Goal: Information Seeking & Learning: Learn about a topic

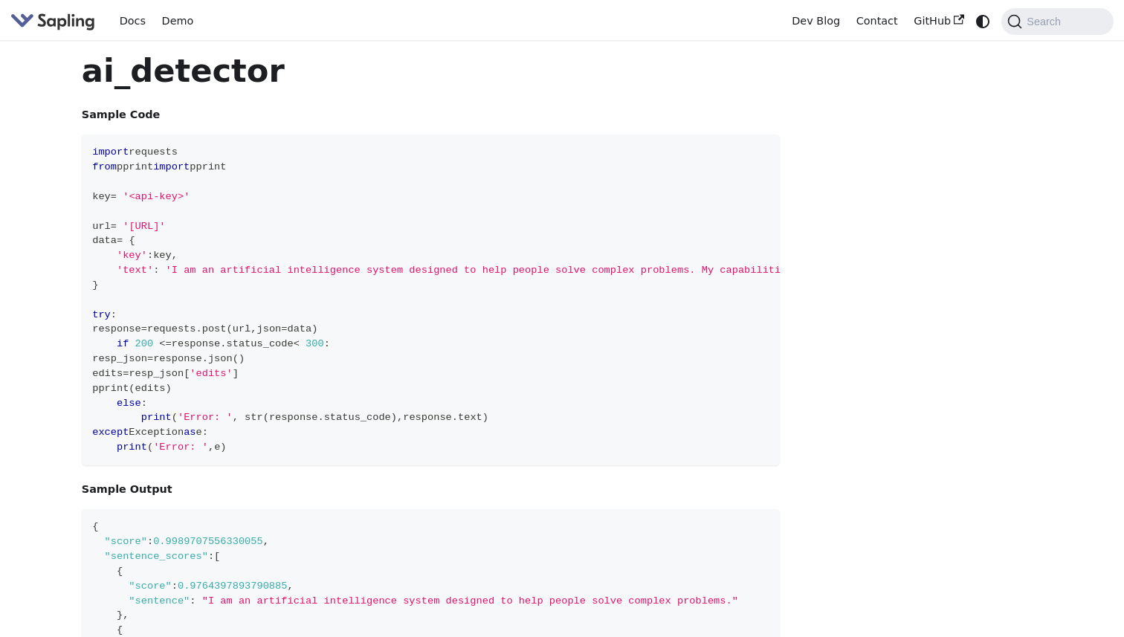
click at [71, 25] on img "Main" at bounding box center [52, 21] width 85 height 22
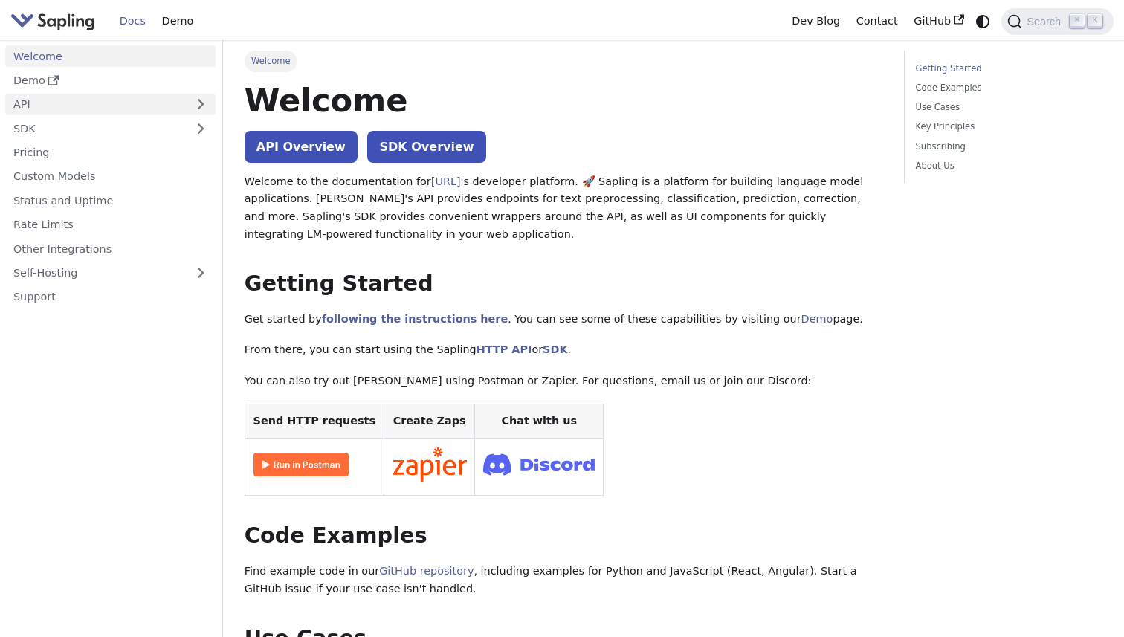
click at [168, 107] on link "API" at bounding box center [95, 105] width 181 height 22
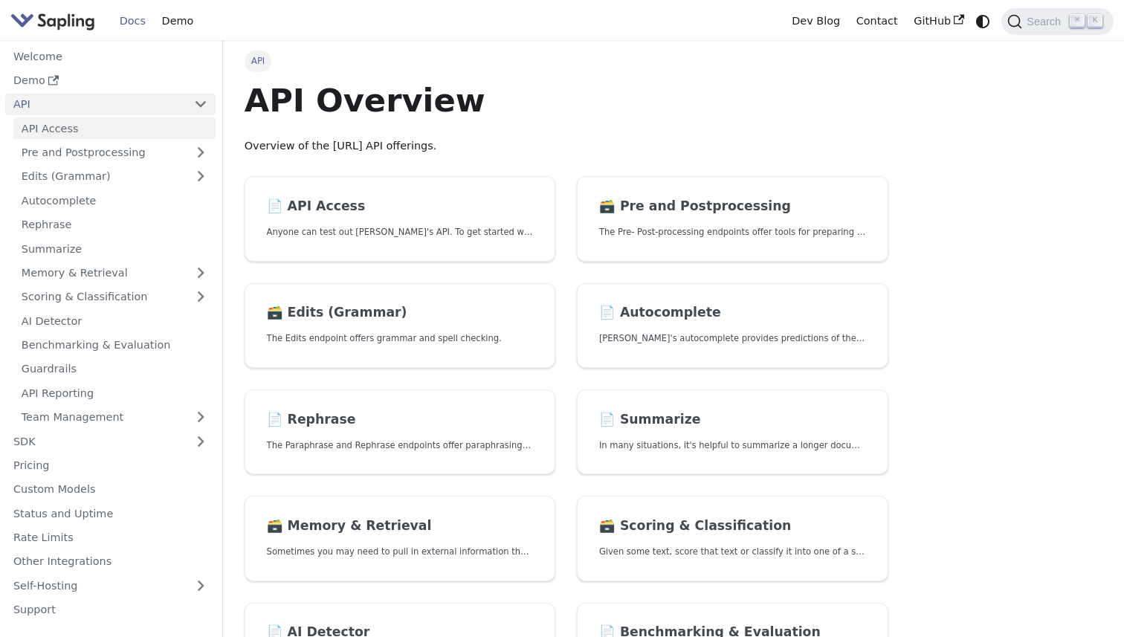
click at [167, 126] on link "API Access" at bounding box center [114, 128] width 202 height 22
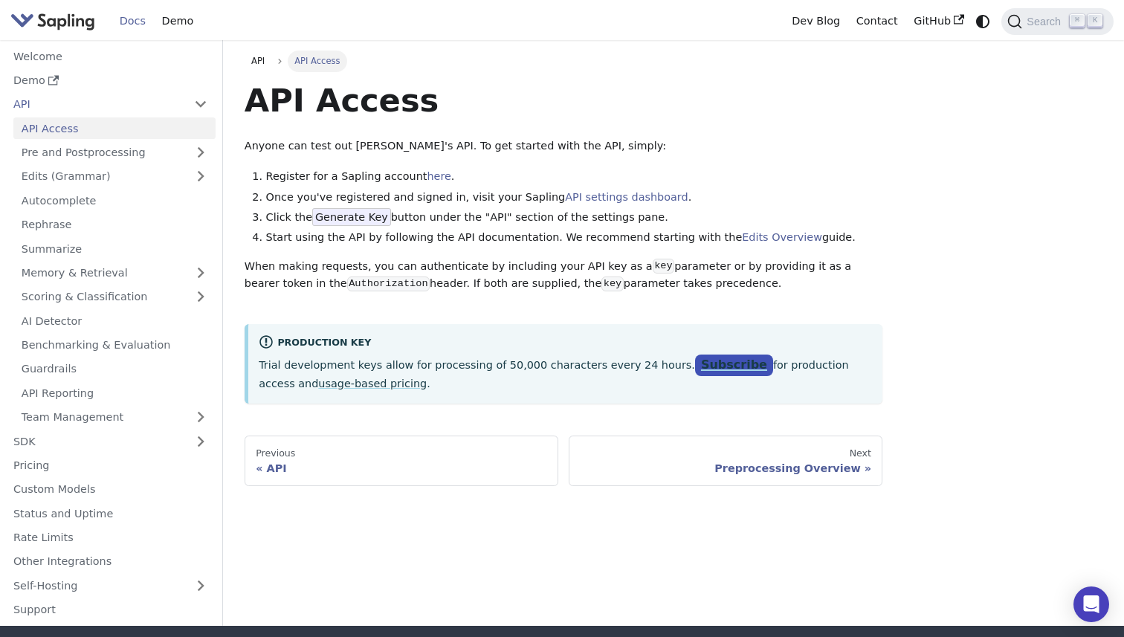
click at [715, 369] on link "Subscribe" at bounding box center [734, 366] width 78 height 22
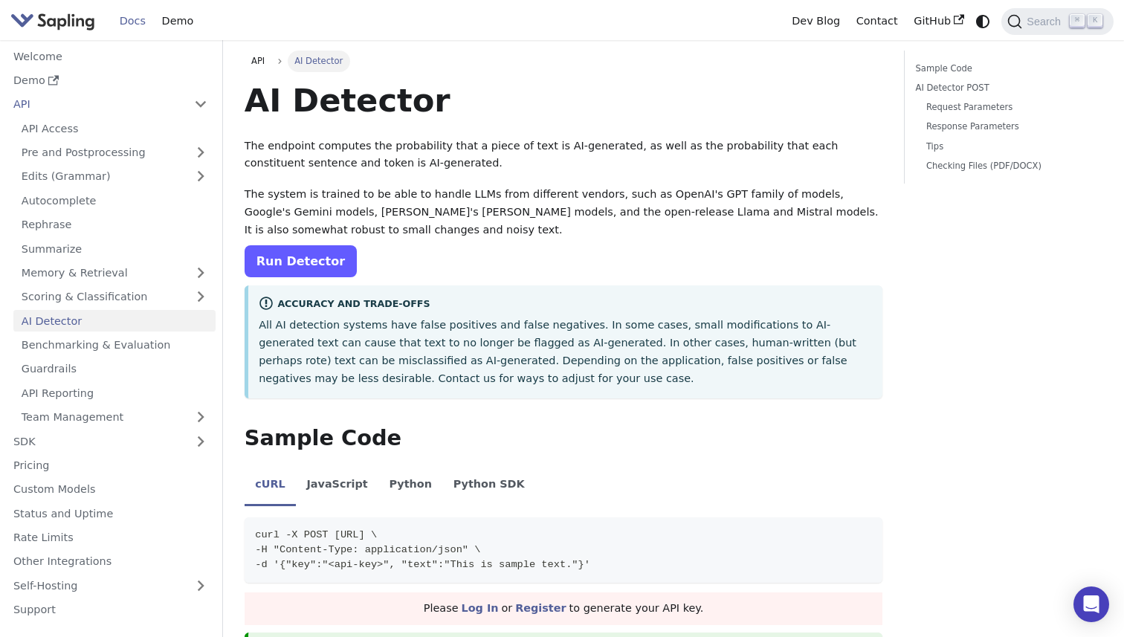
click at [320, 265] on link "Run Detector" at bounding box center [301, 261] width 112 height 32
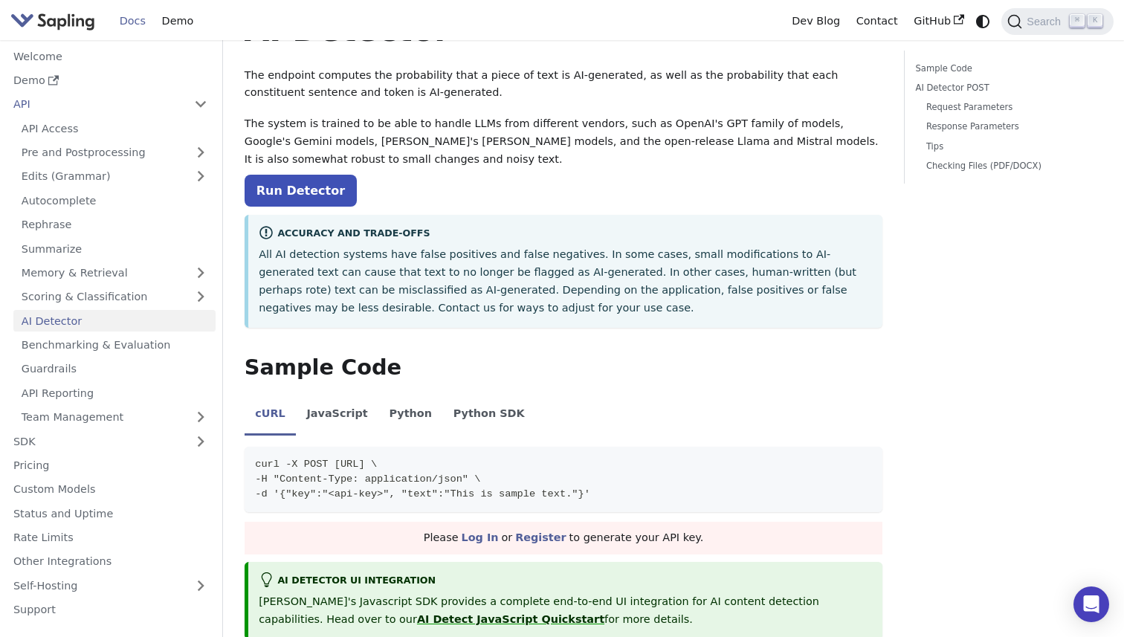
scroll to position [87, 0]
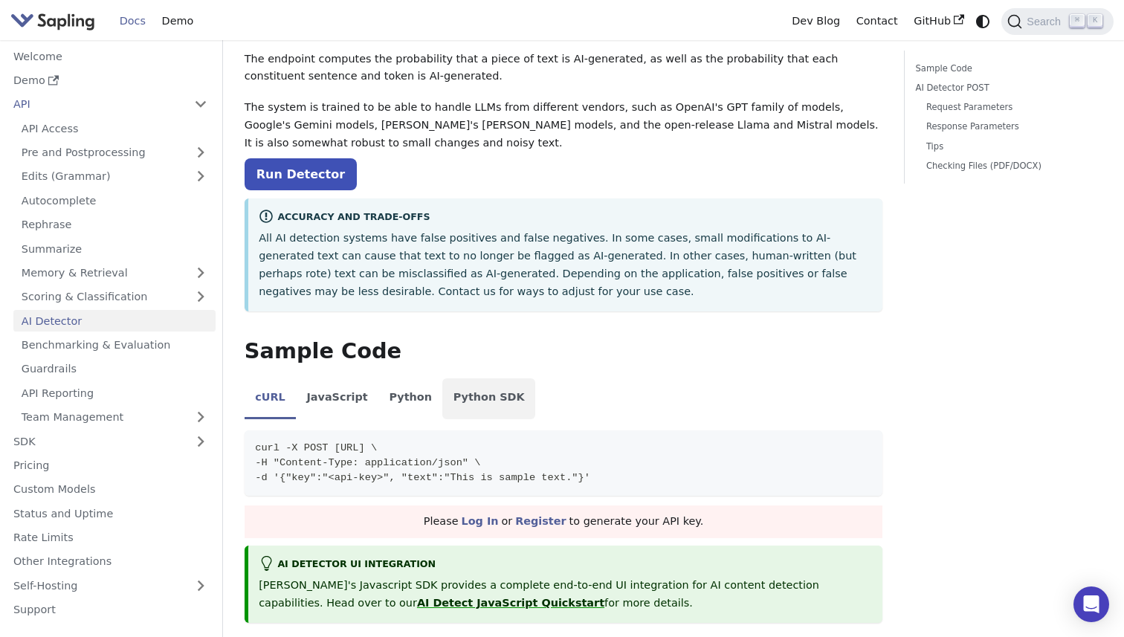
click at [480, 409] on li "Python SDK" at bounding box center [488, 399] width 93 height 42
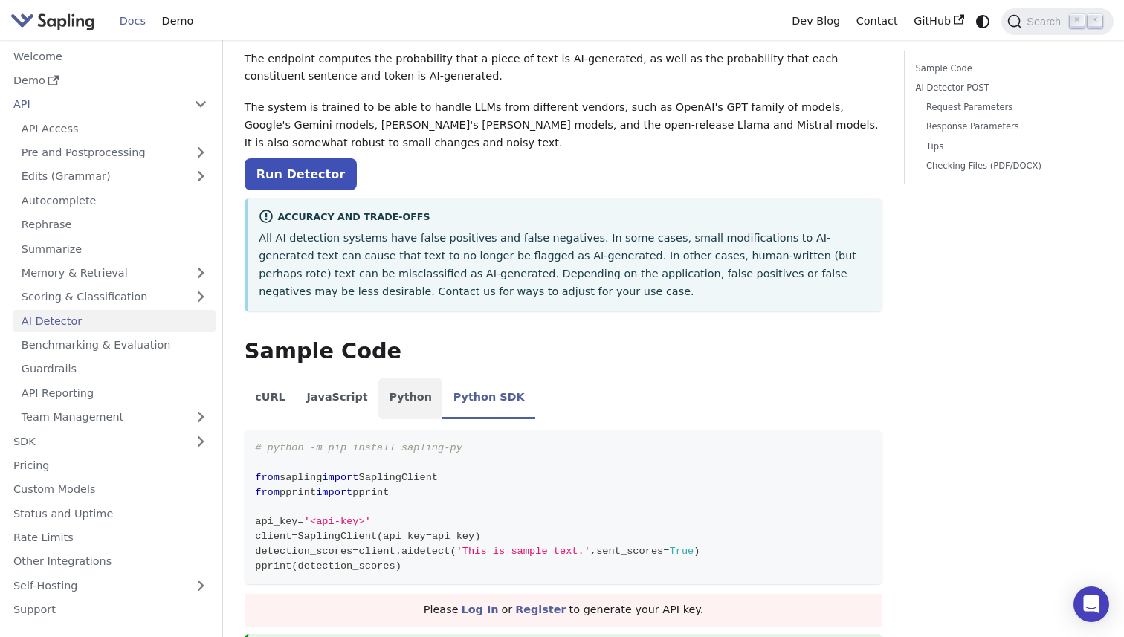
click at [379, 411] on li "Python" at bounding box center [410, 399] width 64 height 42
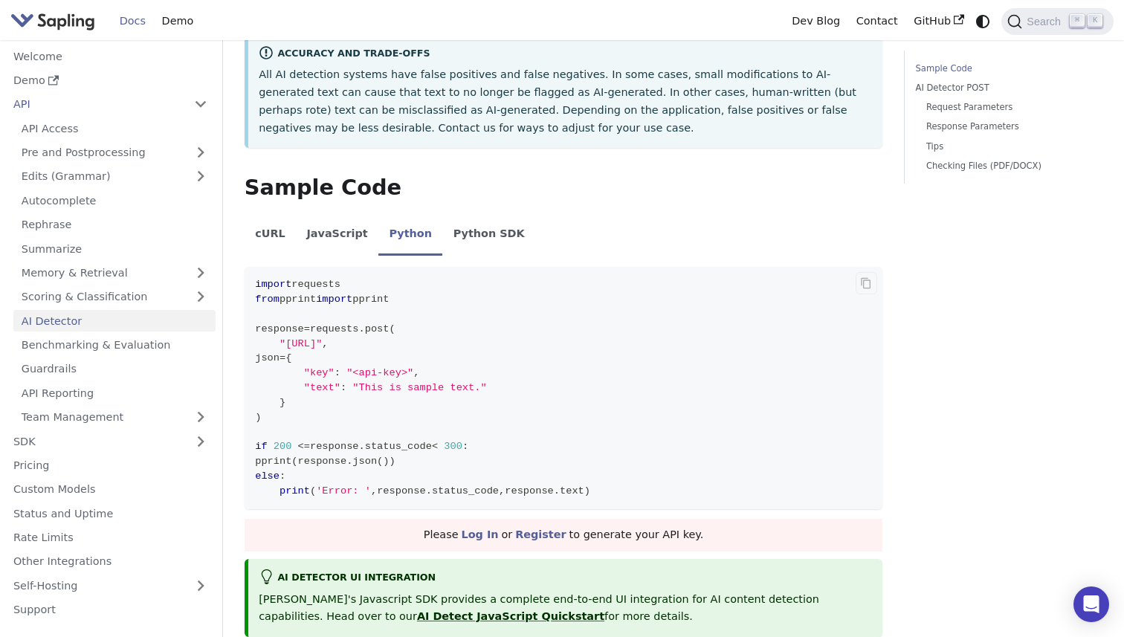
scroll to position [0, 0]
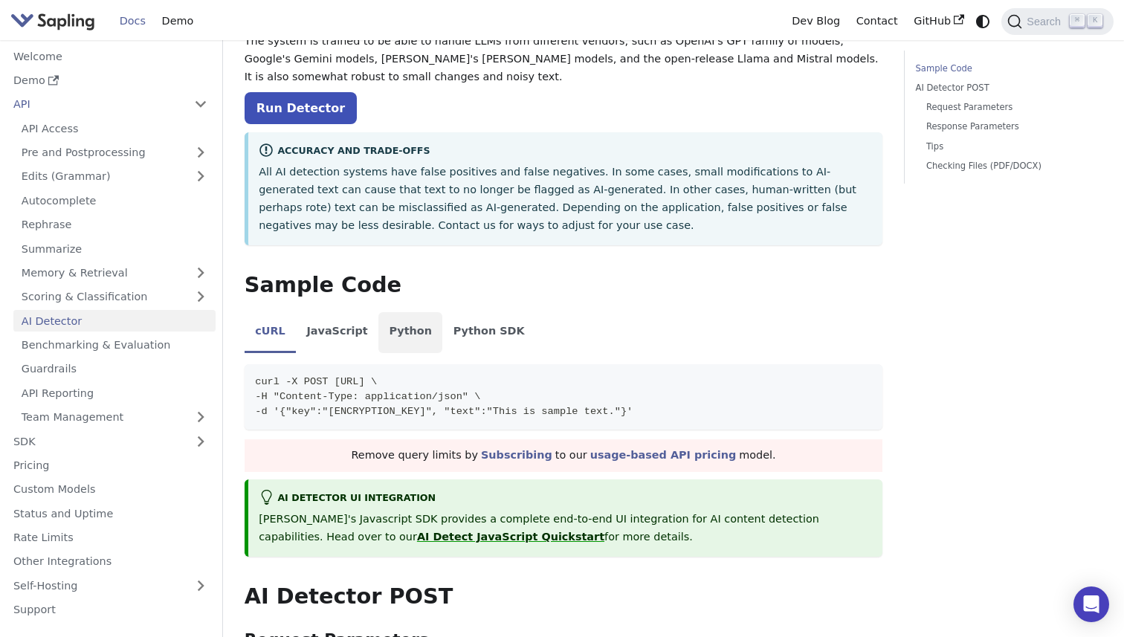
scroll to position [154, 0]
click at [389, 325] on li "Python" at bounding box center [410, 332] width 64 height 42
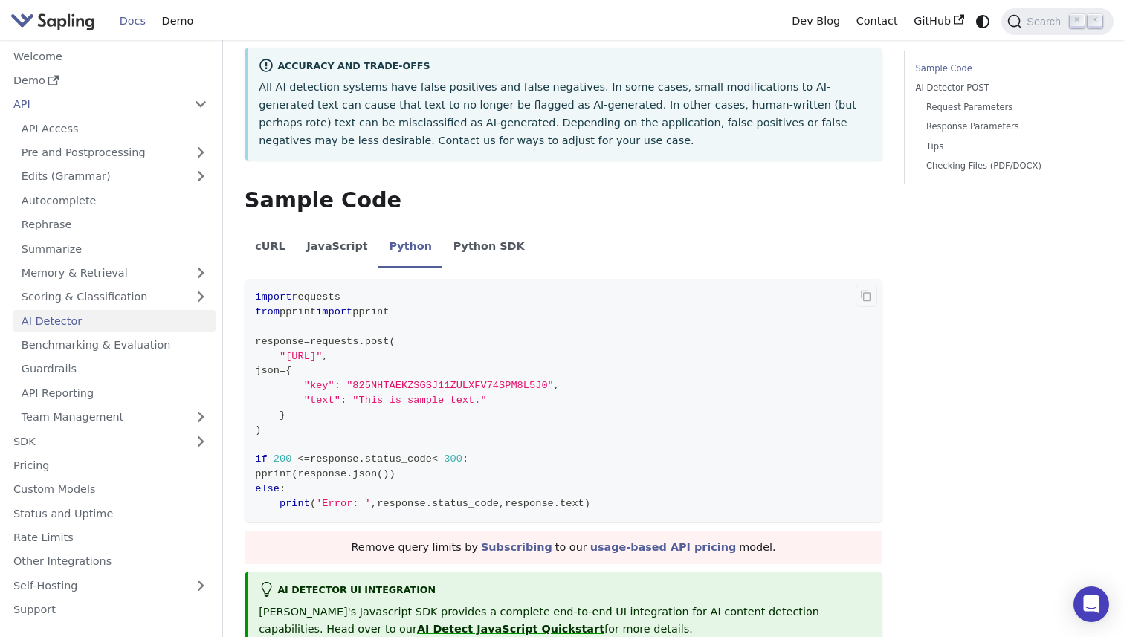
scroll to position [256, 0]
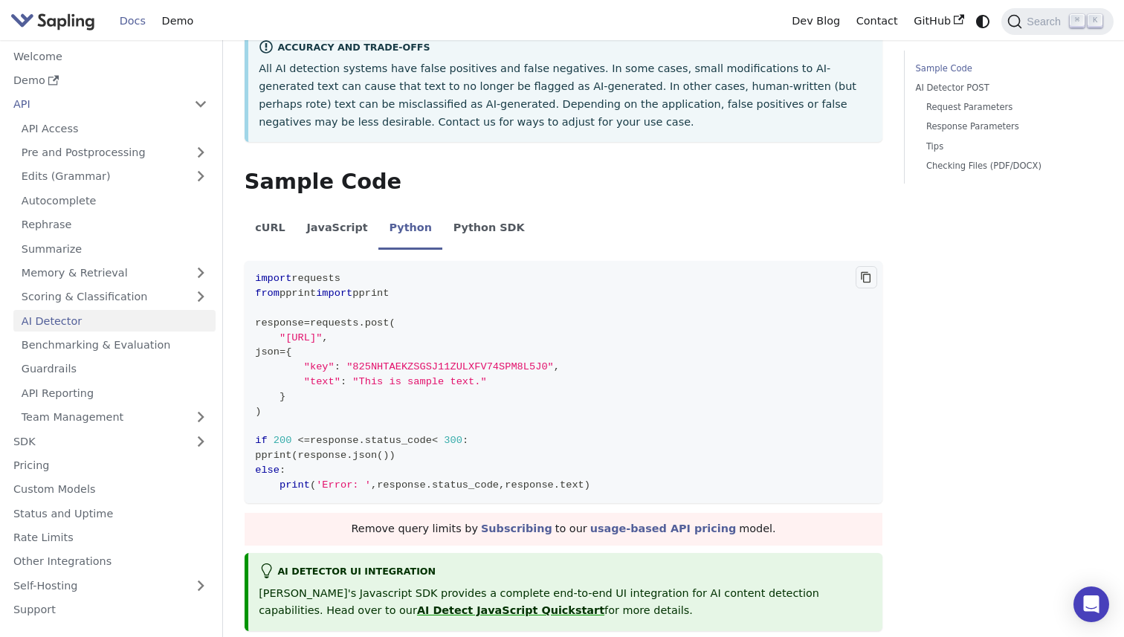
click at [861, 287] on button "Copy code to clipboard" at bounding box center [866, 277] width 22 height 22
click at [861, 285] on button "Copied" at bounding box center [866, 277] width 22 height 22
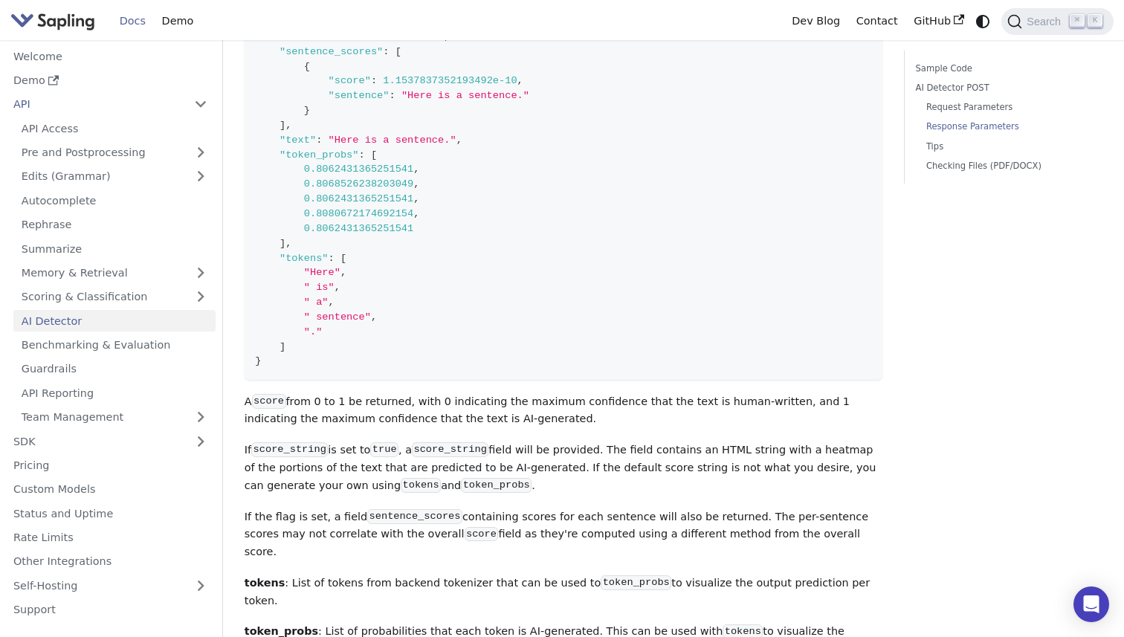
scroll to position [1637, 0]
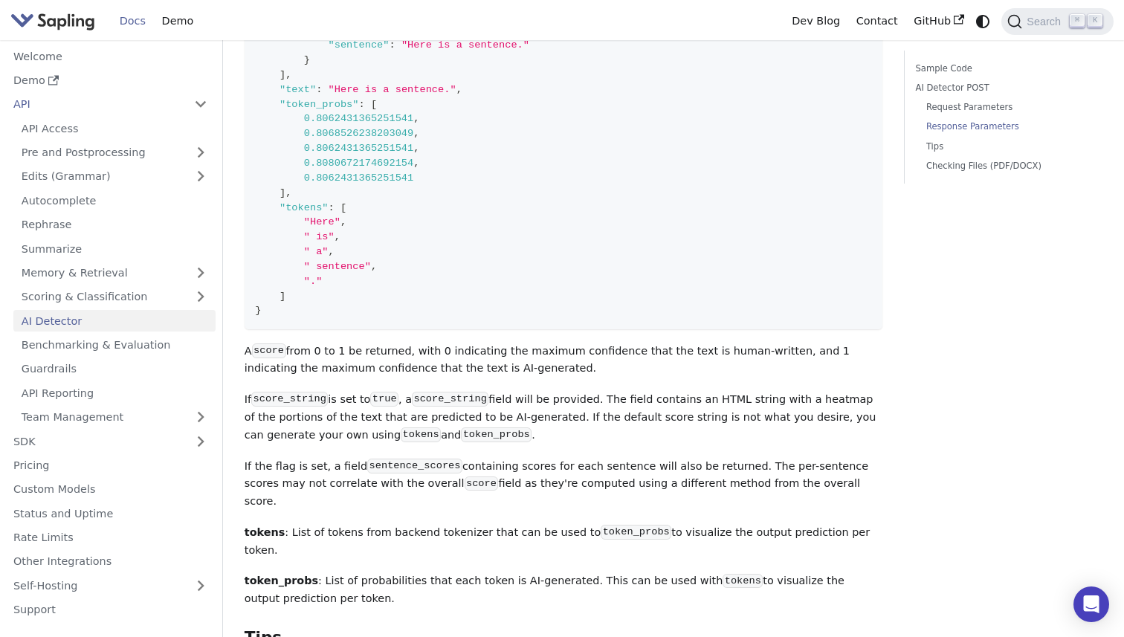
drag, startPoint x: 539, startPoint y: 369, endPoint x: 243, endPoint y: 360, distance: 295.9
copy p "A score from 0 to 1 be returned, with 0 indicating the maximum confidence that …"
click at [409, 368] on p "A score from 0 to 1 be returned, with 0 indicating the maximum confidence that …" at bounding box center [564, 361] width 638 height 36
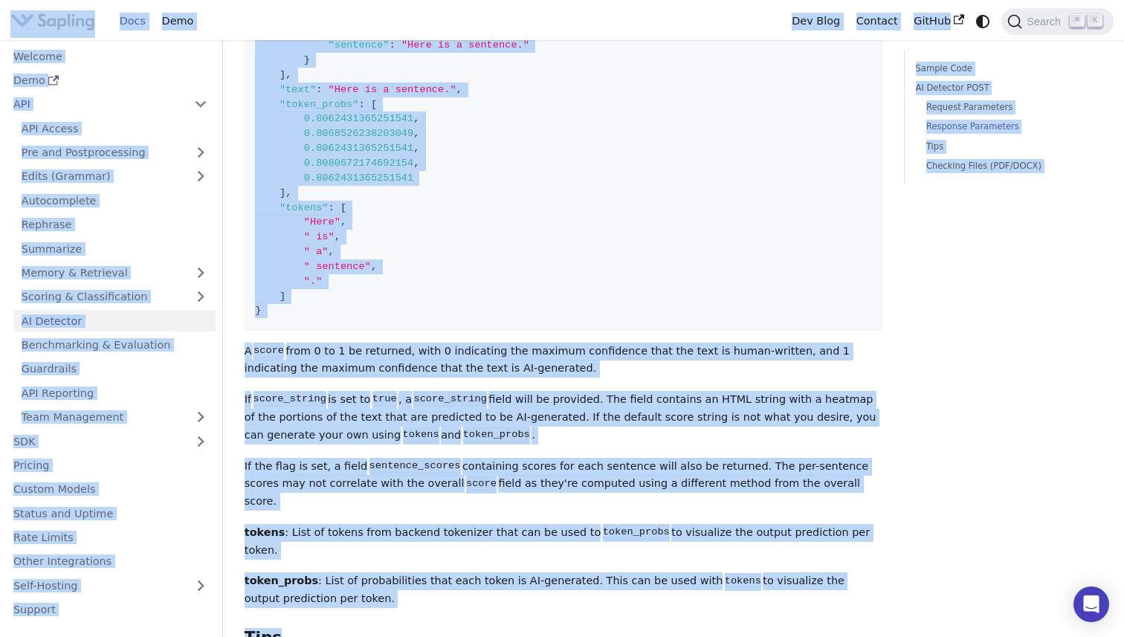
copy body "Lore ip dolo sitamet Cons Adip Eli Sedd Eiusmod TemPor Incidi ⌘ U Laboree Dolo …"
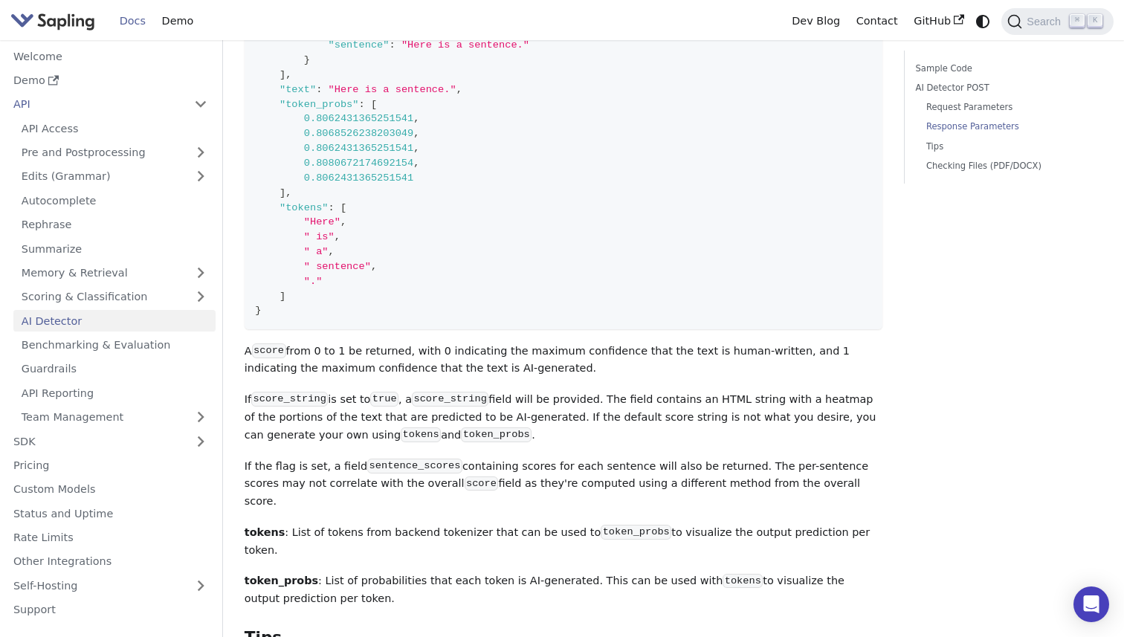
click at [663, 191] on code "{ "score" : 0.8016229165451867 , "sentence_scores" : [ { "score" : 1.1537837352…" at bounding box center [564, 141] width 638 height 375
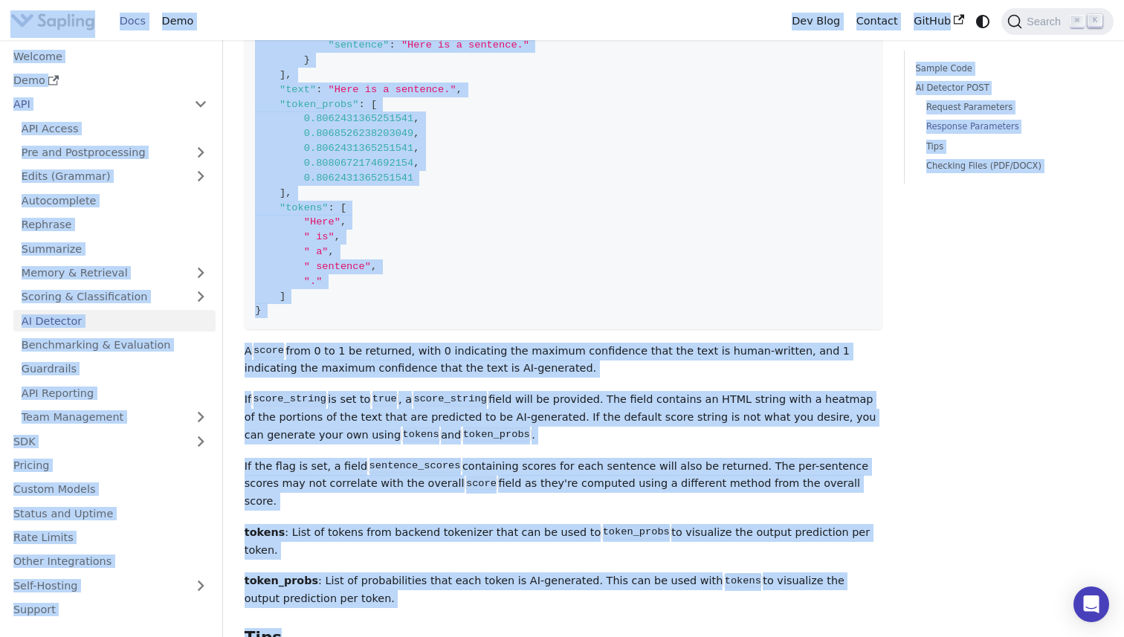
copy body "Lore ip dolo sitamet Cons Adip Eli Sedd Eiusmod TemPor Incidi ⌘ U Laboree Dolo …"
